Goal: Information Seeking & Learning: Learn about a topic

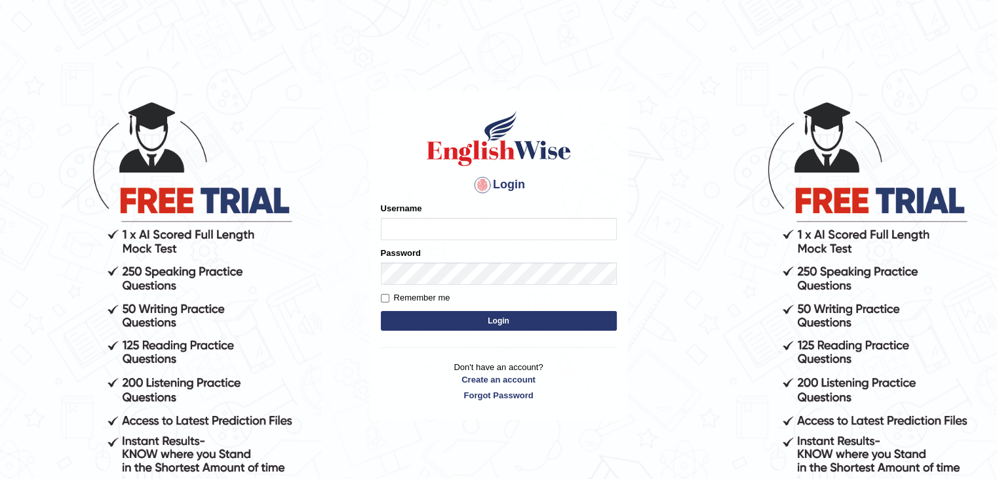
type input "juveriya_shabnam"
click at [568, 316] on button "Login" at bounding box center [499, 321] width 236 height 20
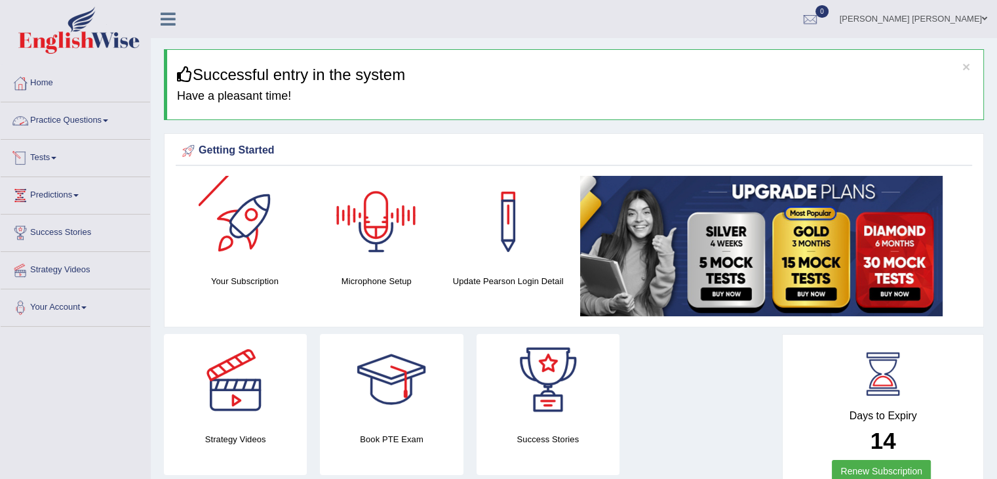
click at [95, 123] on link "Practice Questions" at bounding box center [75, 118] width 149 height 33
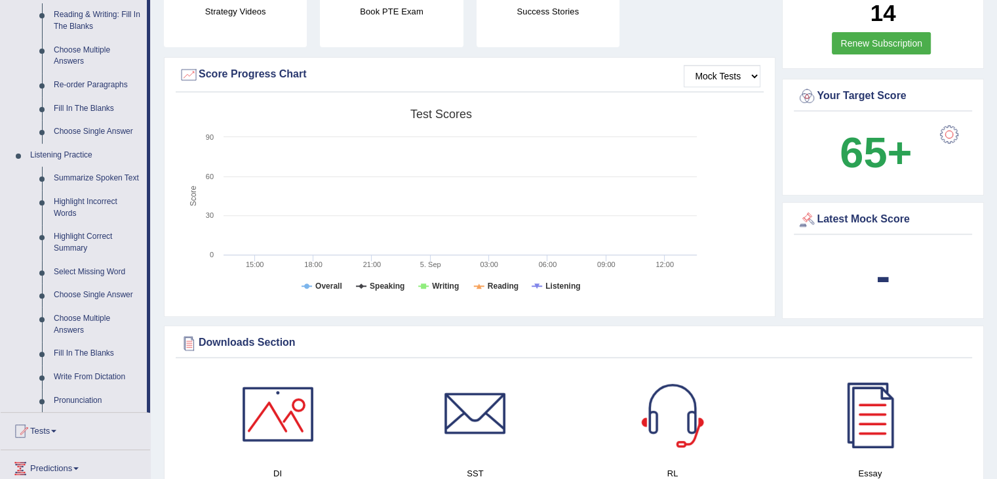
scroll to position [427, 0]
click at [120, 374] on link "Write From Dictation" at bounding box center [97, 377] width 99 height 24
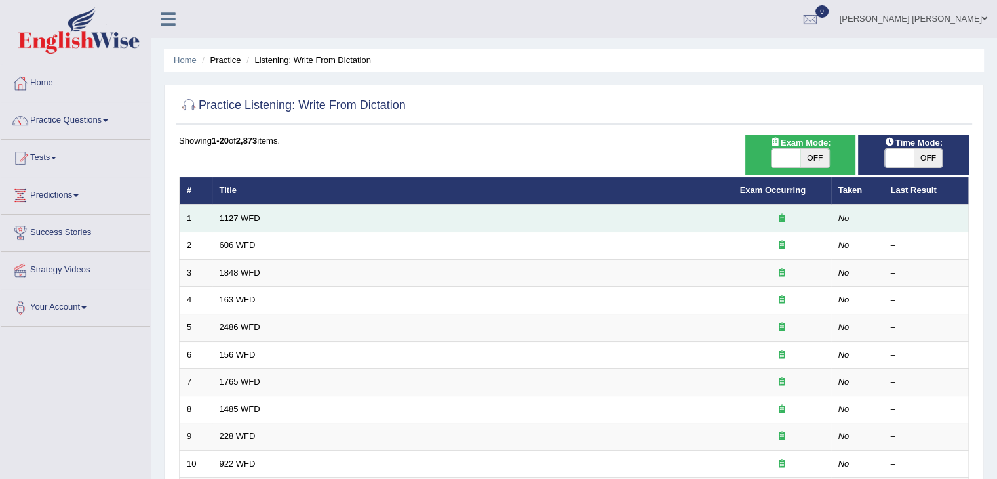
click at [341, 212] on td "1127 WFD" at bounding box center [472, 219] width 521 height 28
click at [805, 212] on div at bounding box center [782, 218] width 84 height 12
click at [237, 209] on td "1127 WFD" at bounding box center [472, 219] width 521 height 28
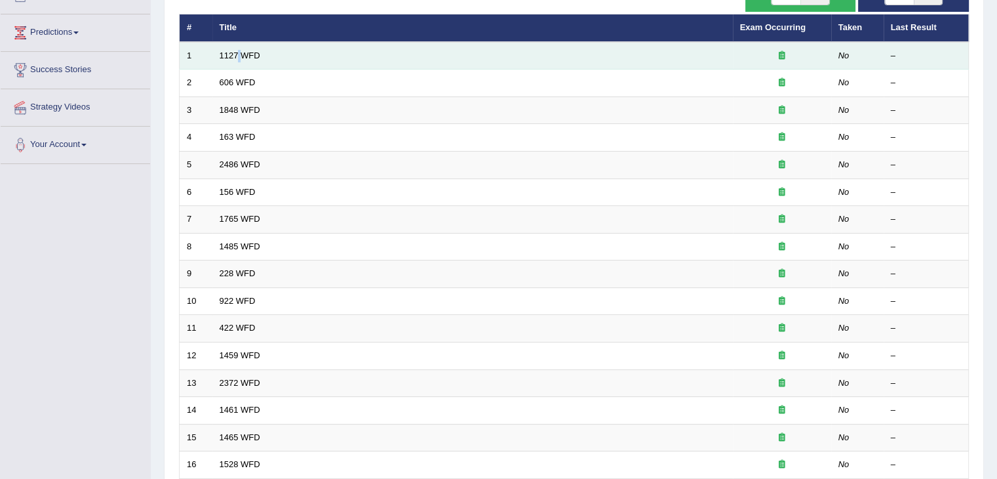
scroll to position [168, 0]
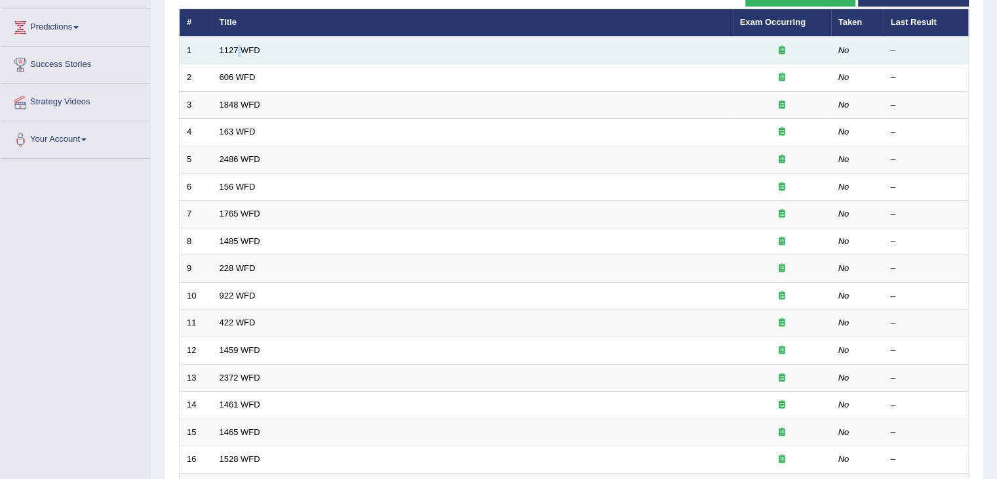
click at [237, 209] on link "1765 WFD" at bounding box center [240, 213] width 41 height 10
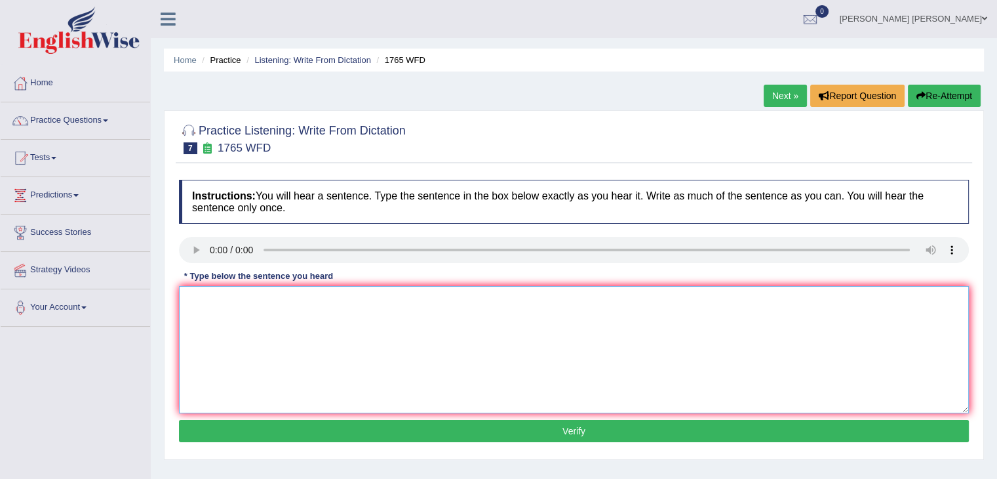
click at [268, 324] on textarea at bounding box center [574, 349] width 790 height 127
click at [201, 302] on textarea at bounding box center [574, 349] width 790 height 127
click at [417, 304] on textarea "Application forms for sharing accomodation must be" at bounding box center [574, 349] width 790 height 127
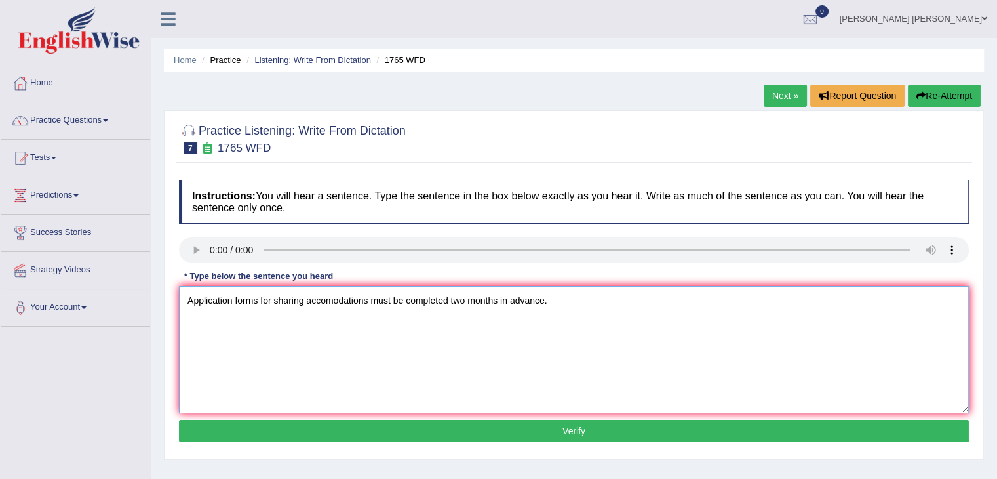
click at [363, 298] on textarea "Application forms for sharing accomodations must be completed two months in adv…" at bounding box center [574, 349] width 790 height 127
type textarea "Application forms for sharing accomodations must be completed two months in adv…"
click at [647, 426] on button "Verify" at bounding box center [574, 431] width 790 height 22
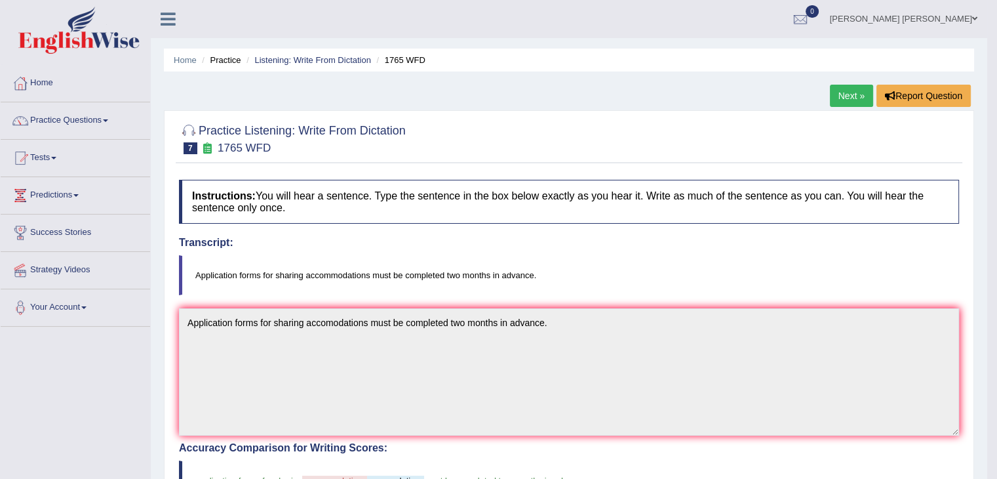
click at [852, 94] on link "Next »" at bounding box center [851, 96] width 43 height 22
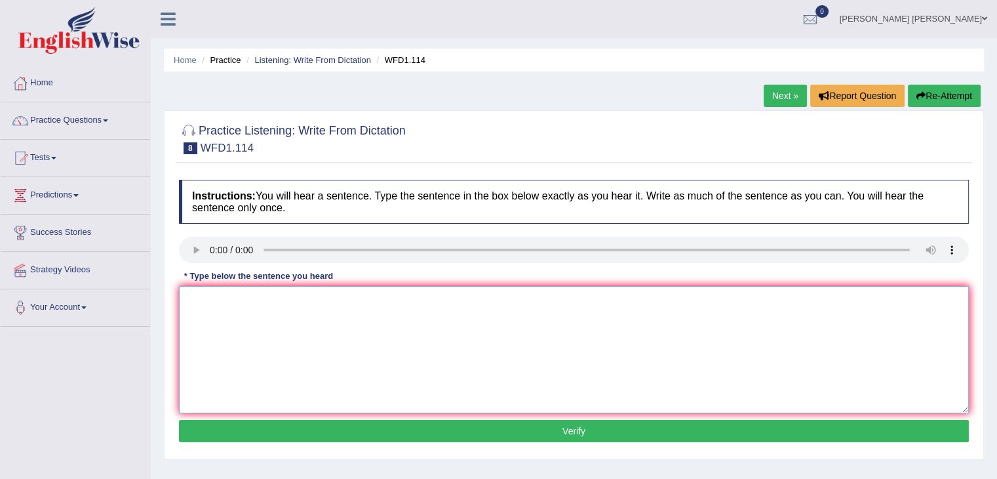
click at [624, 311] on textarea at bounding box center [574, 349] width 790 height 127
click at [205, 305] on textarea at bounding box center [574, 349] width 790 height 127
click at [275, 304] on textarea "The aythorn work" at bounding box center [574, 349] width 790 height 127
click at [378, 294] on textarea "The [PERSON_NAME] works early works were more" at bounding box center [574, 349] width 790 height 127
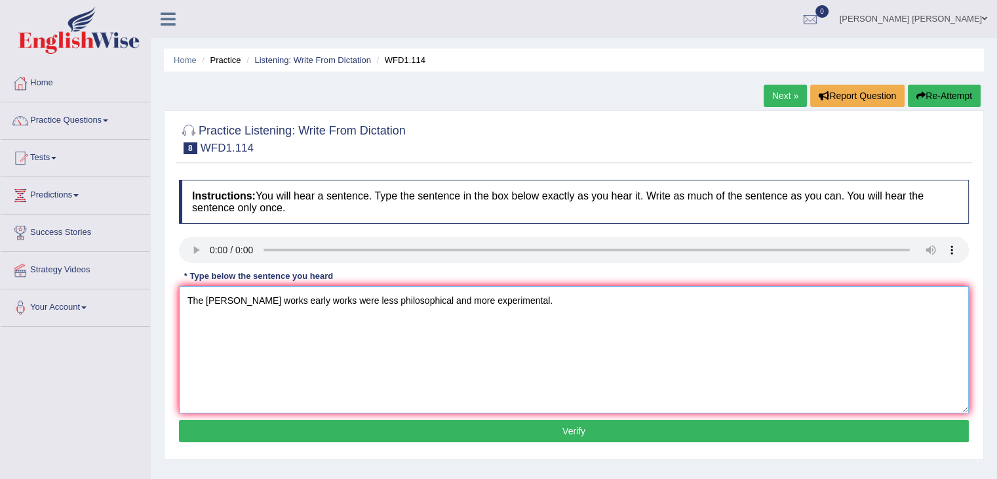
click at [215, 299] on textarea "The [PERSON_NAME] works early works were less philosophical and more experiment…" at bounding box center [574, 349] width 790 height 127
click at [236, 297] on textarea "The authorn works early works were less philosophical and more experimental." at bounding box center [574, 349] width 790 height 127
click at [262, 297] on textarea "The authors works early works were less philosophical and more experimental." at bounding box center [574, 349] width 790 height 127
drag, startPoint x: 306, startPoint y: 296, endPoint x: 286, endPoint y: 299, distance: 20.5
click at [286, 299] on textarea "The authors early works were less philosophical and more experimental." at bounding box center [574, 349] width 790 height 127
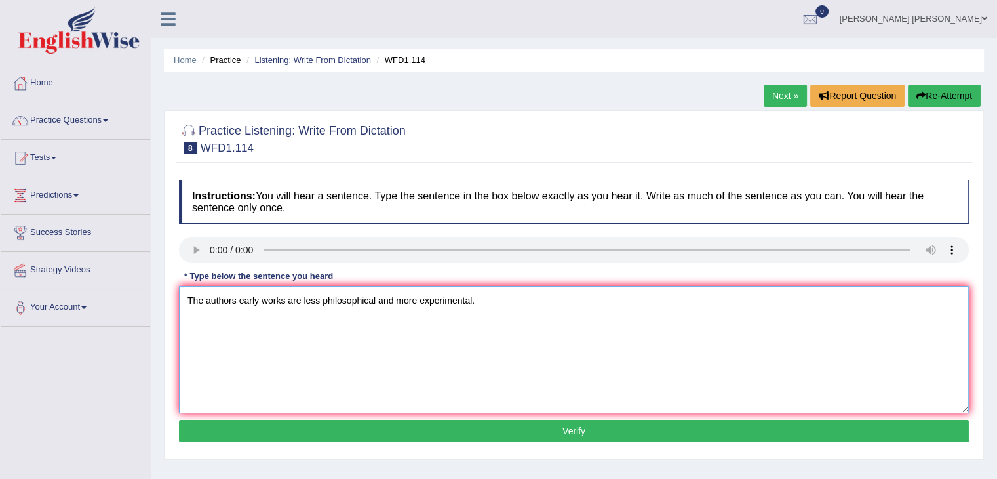
click at [283, 300] on textarea "The authors early works are less philosophical and more experimental." at bounding box center [574, 349] width 790 height 127
type textarea "The authors early works are less philosophical and more experimental."
click at [850, 420] on button "Verify" at bounding box center [574, 431] width 790 height 22
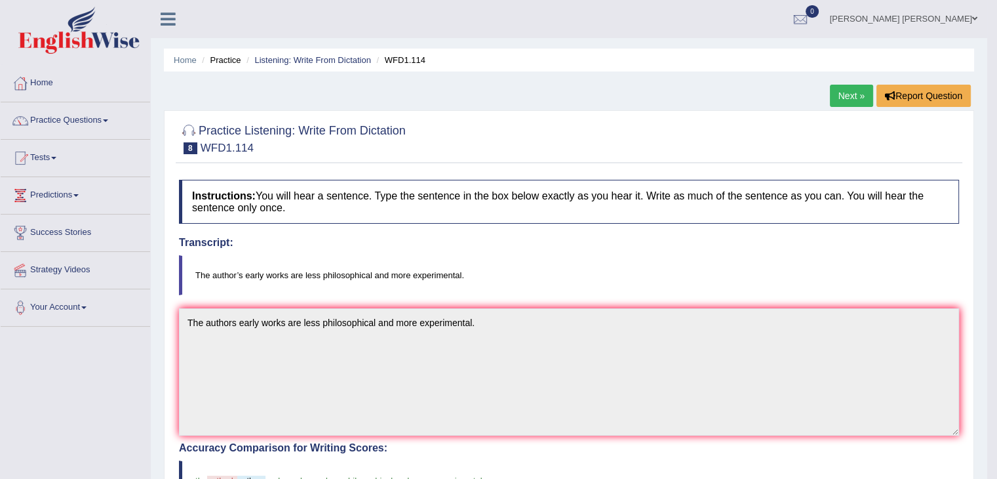
click at [834, 92] on link "Next »" at bounding box center [851, 96] width 43 height 22
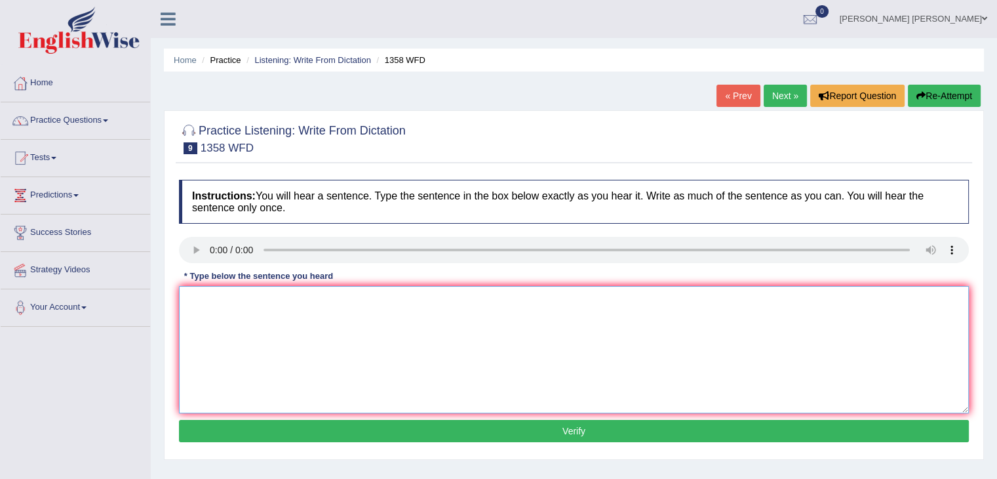
click at [222, 309] on textarea at bounding box center [574, 349] width 790 height 127
type textarea "Communication skills have become more important in recent years."
click at [316, 425] on button "Verify" at bounding box center [574, 431] width 790 height 22
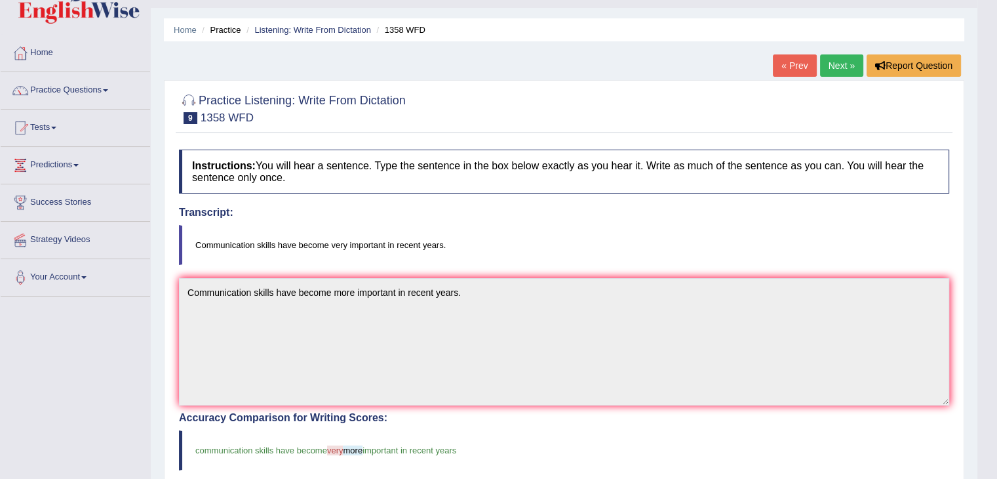
scroll to position [29, 0]
click at [823, 61] on link "Next »" at bounding box center [841, 67] width 43 height 22
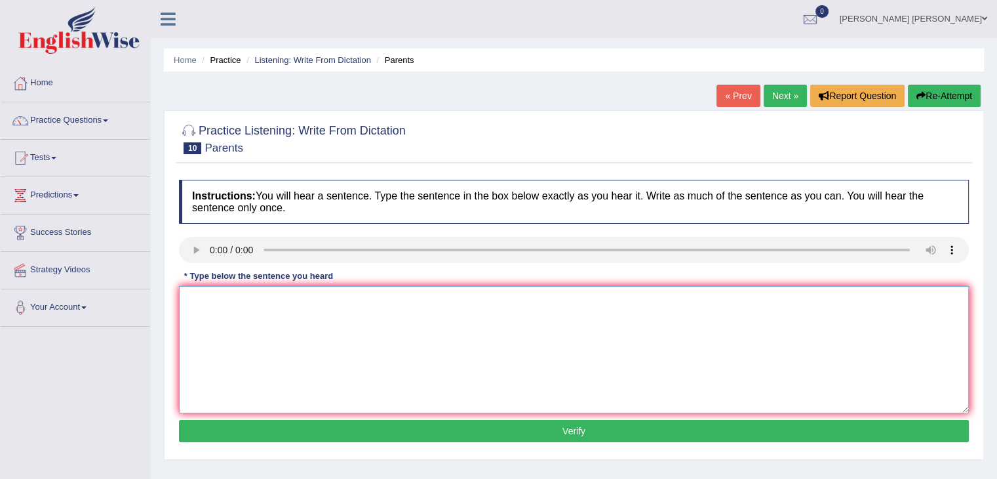
click at [215, 298] on textarea at bounding box center [574, 349] width 790 height 127
type textarea "Parents today are involved in their children education."
click at [408, 438] on button "Verify" at bounding box center [574, 431] width 790 height 22
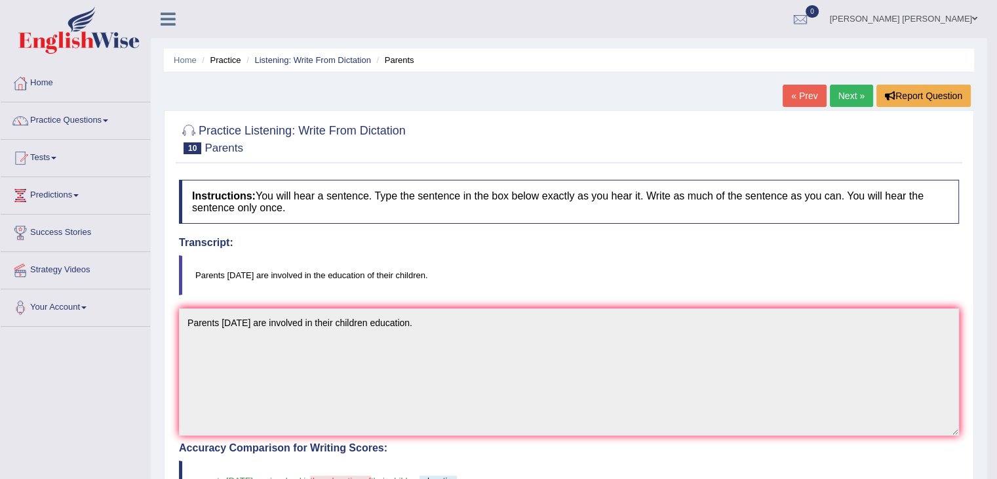
click at [860, 94] on link "Next »" at bounding box center [851, 96] width 43 height 22
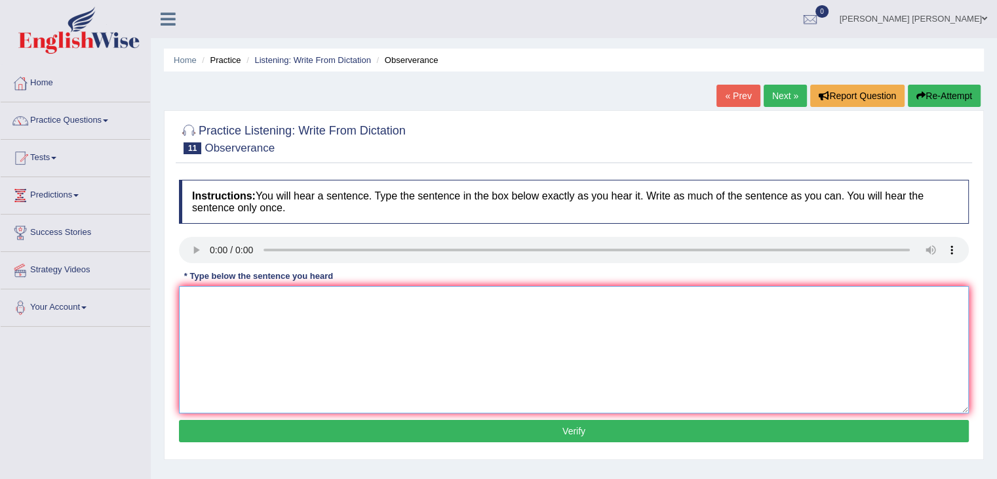
click at [245, 311] on textarea at bounding box center [574, 349] width 790 height 127
click at [266, 302] on textarea "Observers waited p" at bounding box center [574, 349] width 790 height 127
click at [409, 300] on textarea "Observers waited nervously and hold their breath" at bounding box center [574, 349] width 790 height 127
type textarea "Observers waited nervously and hold their breath for the concert."
click at [384, 429] on button "Verify" at bounding box center [574, 431] width 790 height 22
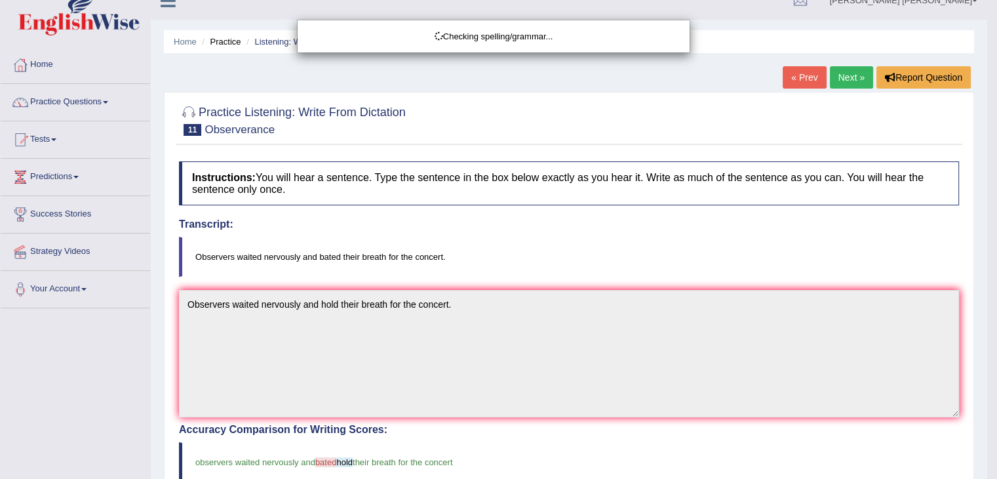
scroll to position [26, 0]
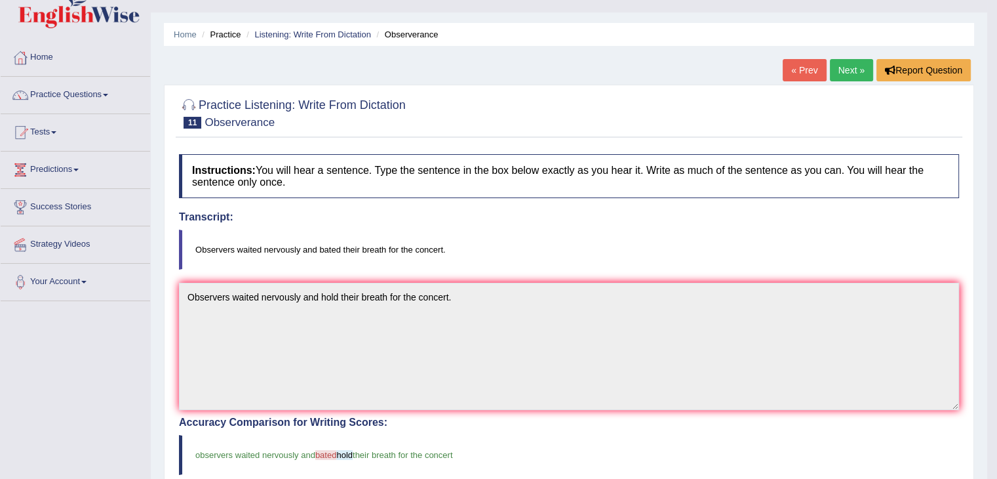
click at [840, 64] on link "Next »" at bounding box center [851, 70] width 43 height 22
